Goal: Information Seeking & Learning: Understand process/instructions

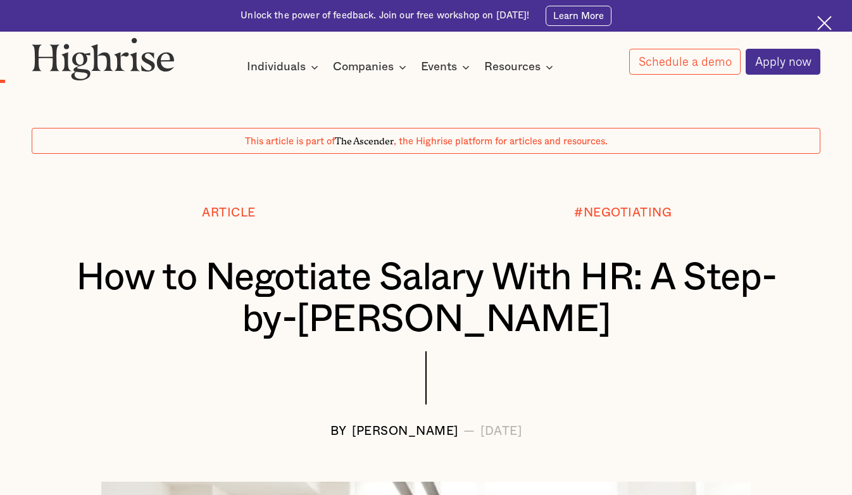
scroll to position [884, 0]
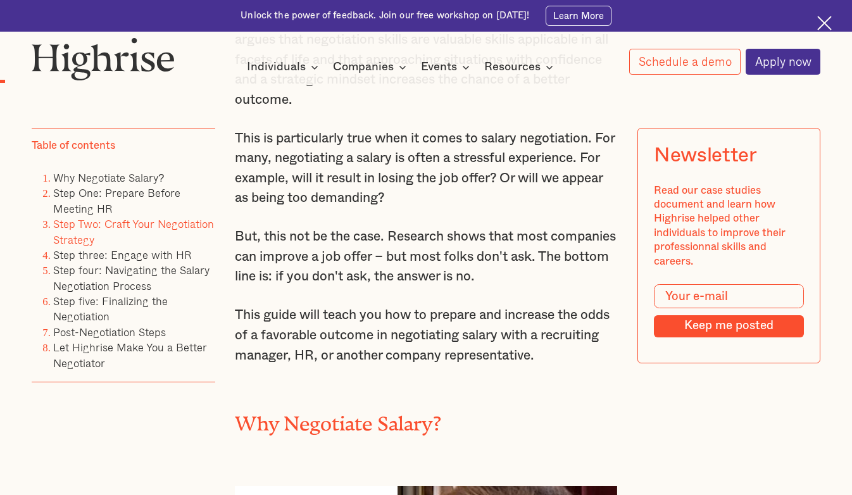
click at [123, 224] on link "Step Two: Craft Your Negotiation Strategy" at bounding box center [133, 232] width 161 height 32
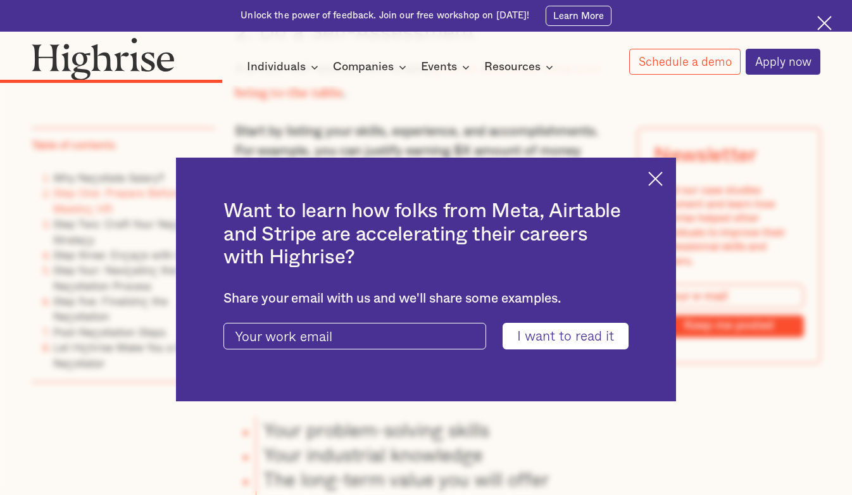
scroll to position [3834, 0]
click at [652, 182] on img at bounding box center [655, 179] width 15 height 15
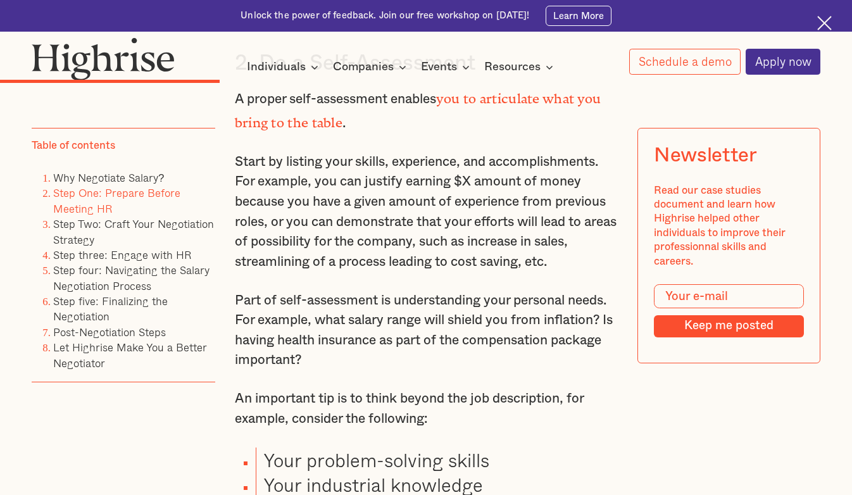
scroll to position [3804, 0]
click at [146, 254] on link "Step three: Engage with HR" at bounding box center [122, 254] width 138 height 16
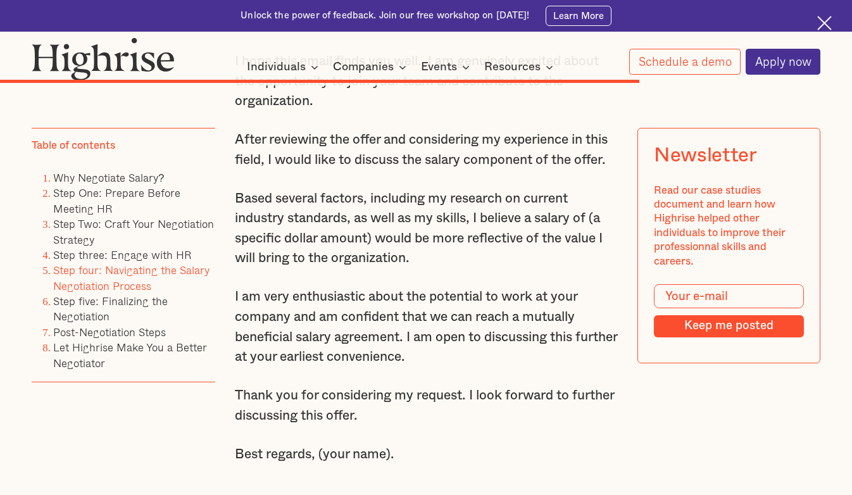
scroll to position [9639, 0]
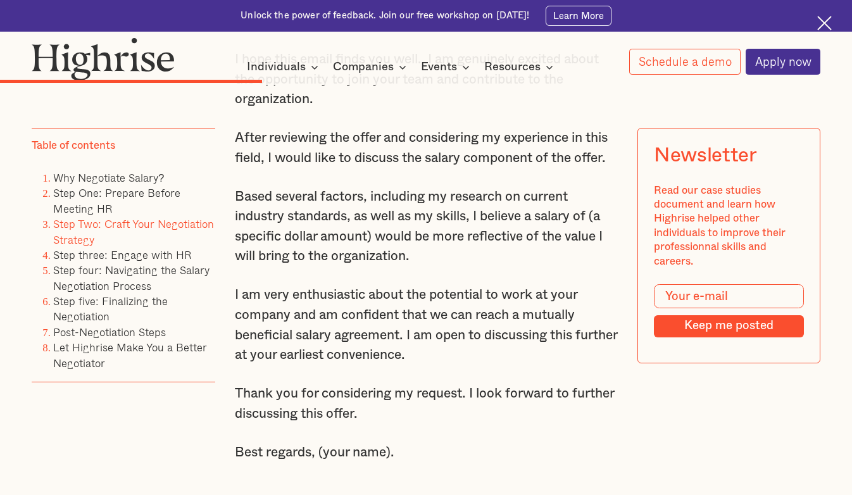
scroll to position [4375, 0]
